Goal: Information Seeking & Learning: Learn about a topic

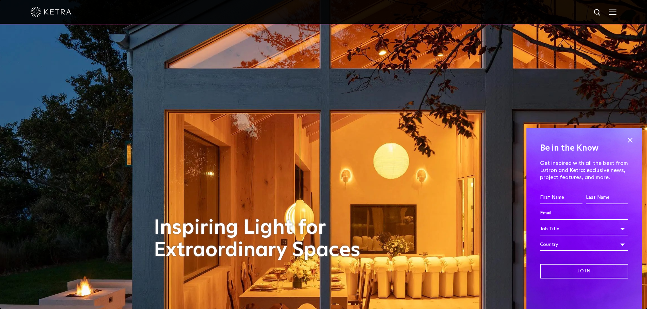
click at [627, 138] on span at bounding box center [629, 140] width 10 height 10
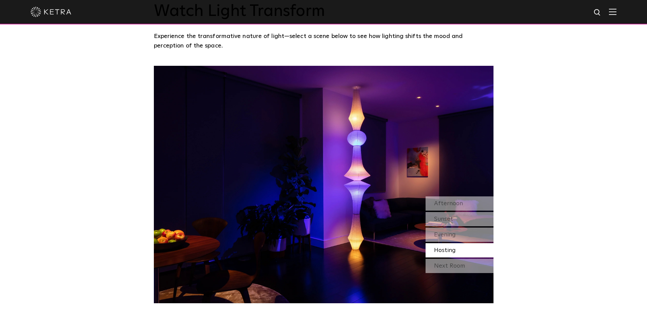
scroll to position [611, 0]
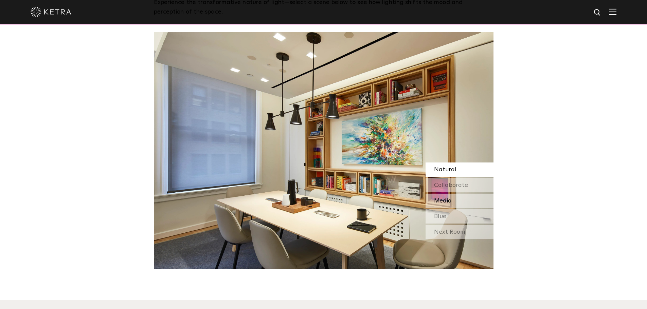
click at [456, 186] on span "Collaborate" at bounding box center [451, 185] width 34 height 6
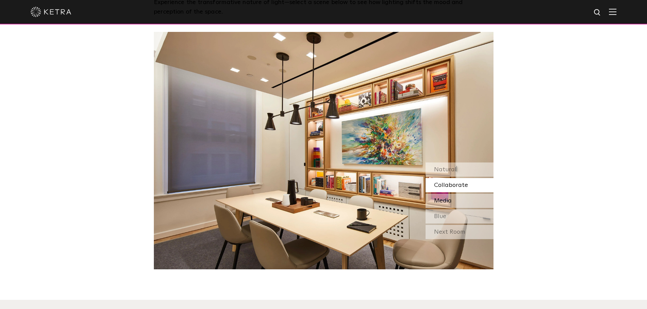
click at [456, 199] on div "Media" at bounding box center [459, 201] width 68 height 14
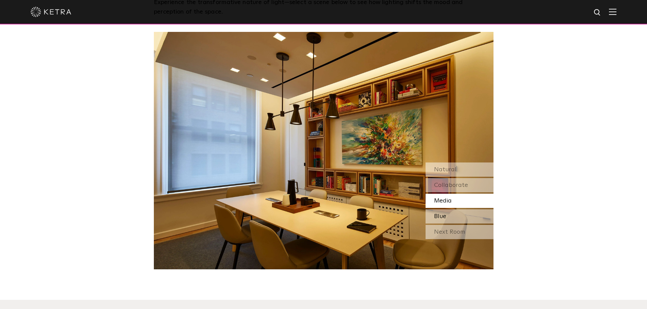
click at [457, 211] on div "Blue" at bounding box center [459, 216] width 68 height 14
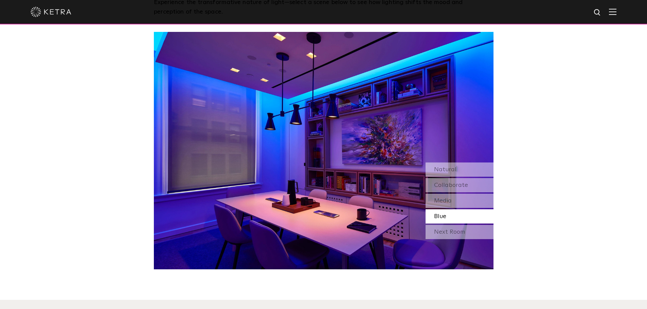
click at [462, 226] on div "Next Room" at bounding box center [459, 232] width 68 height 14
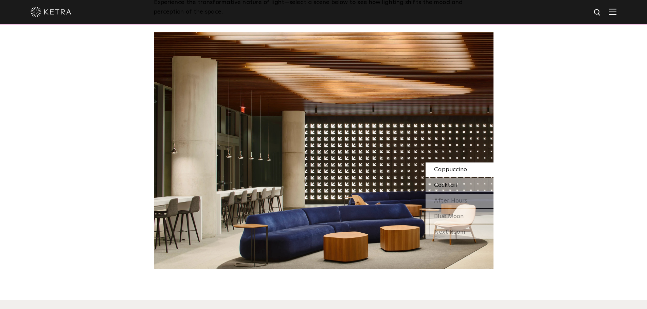
click at [476, 190] on div "Cocktail" at bounding box center [459, 185] width 68 height 14
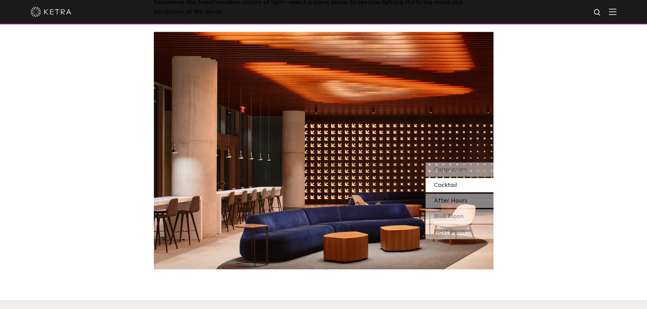
click at [474, 202] on div "After Hours" at bounding box center [459, 201] width 68 height 14
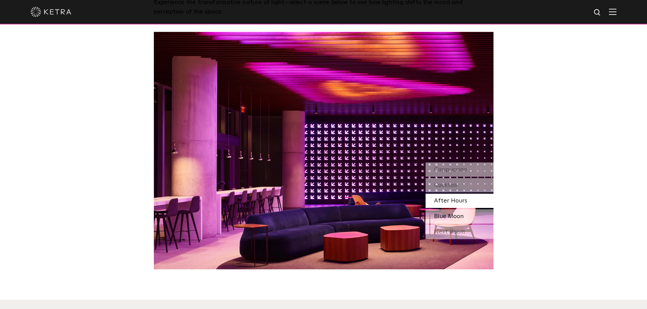
click at [472, 217] on div "Blue Moon" at bounding box center [459, 216] width 68 height 14
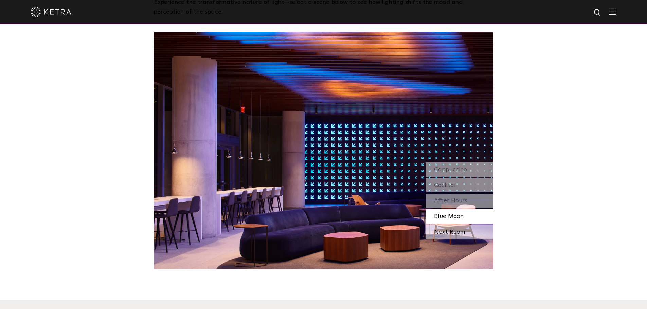
click at [468, 227] on div "Next Room" at bounding box center [459, 232] width 68 height 14
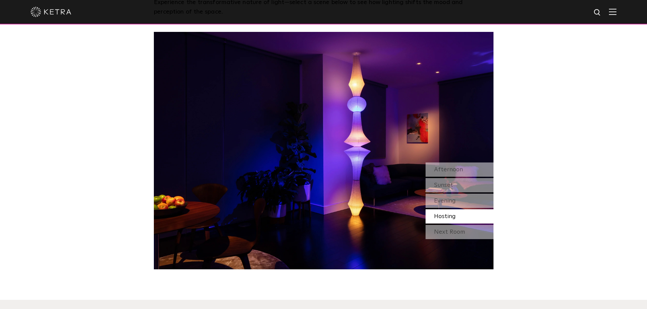
click at [482, 226] on div "Next Room" at bounding box center [459, 232] width 68 height 14
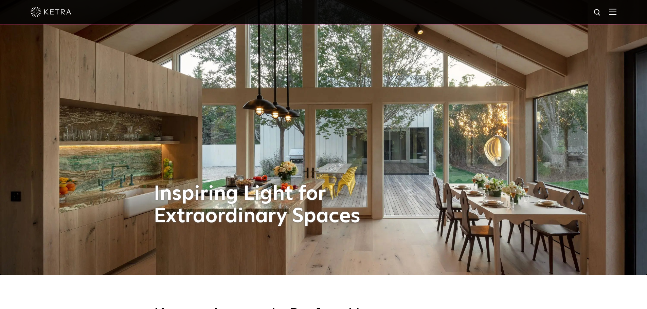
scroll to position [0, 0]
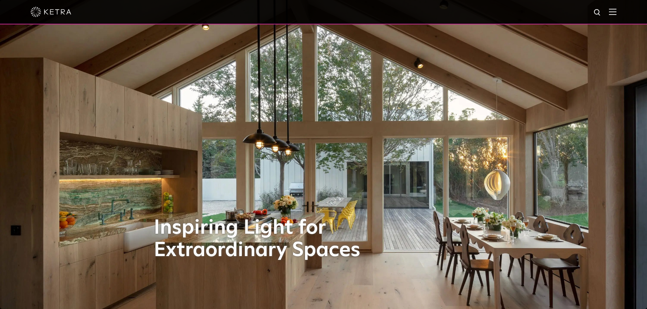
click at [615, 9] on img at bounding box center [611, 11] width 7 height 6
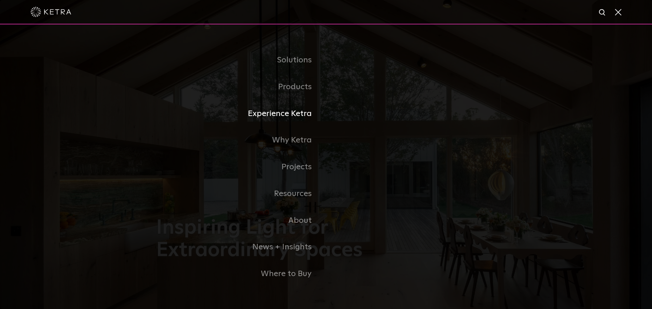
click at [307, 114] on link "Experience Ketra" at bounding box center [241, 113] width 170 height 27
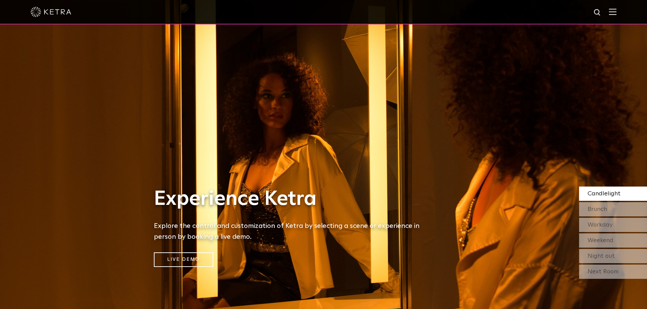
click at [201, 256] on link "Live Demo" at bounding box center [183, 259] width 59 height 15
